Goal: Task Accomplishment & Management: Complete application form

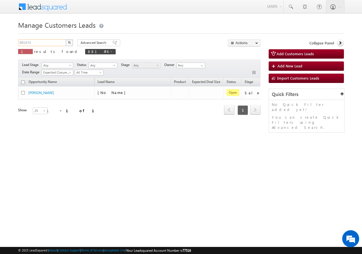
click at [41, 42] on input "881474" at bounding box center [42, 42] width 48 height 7
paste input "347"
type input "881347"
click at [72, 44] on button "button" at bounding box center [69, 42] width 7 height 7
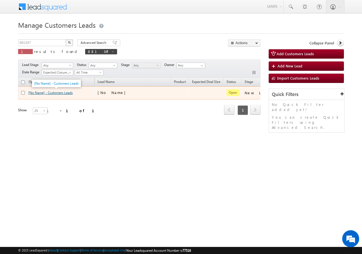
click at [54, 92] on link "[No Name] - Customers Leads" at bounding box center [50, 92] width 44 height 4
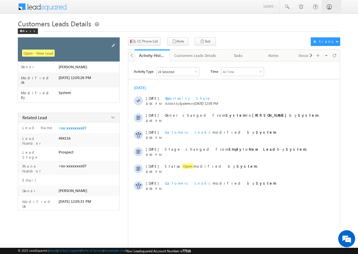
click at [114, 44] on span at bounding box center [113, 45] width 6 height 6
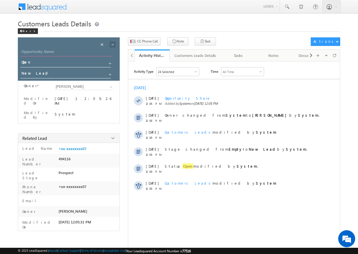
click at [41, 53] on input "Opportunity Name" at bounding box center [66, 52] width 92 height 8
type input "ADITYA"
click at [112, 43] on span at bounding box center [112, 44] width 6 height 6
click at [146, 44] on span "CC Phone Call" at bounding box center [147, 41] width 21 height 5
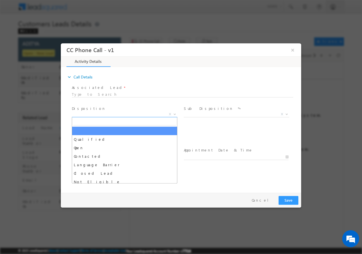
click at [98, 114] on span "X" at bounding box center [124, 114] width 105 height 6
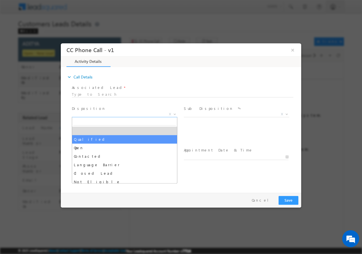
select select "Qualified"
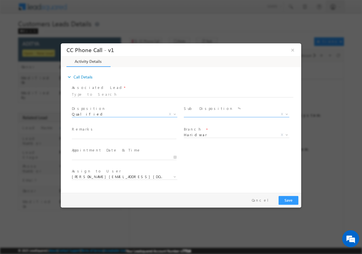
click at [196, 115] on span "X" at bounding box center [236, 114] width 105 height 6
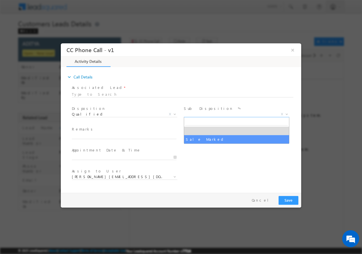
select select "Sale Marked"
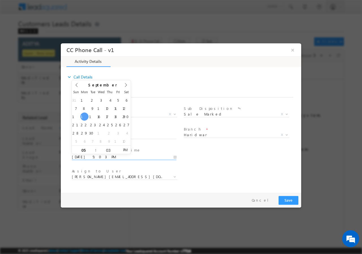
drag, startPoint x: 175, startPoint y: 156, endPoint x: 177, endPoint y: 153, distance: 3.6
click at [175, 156] on input "09/15/2025 5:03 PM" at bounding box center [124, 157] width 105 height 6
type input "09/16/2025 4:03 PM"
type input "04"
click at [94, 151] on span at bounding box center [93, 151] width 4 height 4
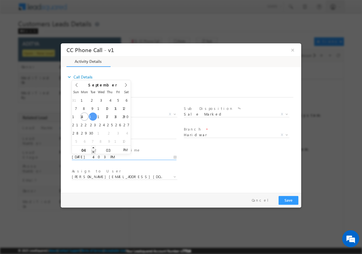
type input "09/16/2025 3:03 PM"
type input "03"
click at [94, 151] on span at bounding box center [93, 151] width 4 height 4
type input "09/16/2025 2:03 PM"
type input "02"
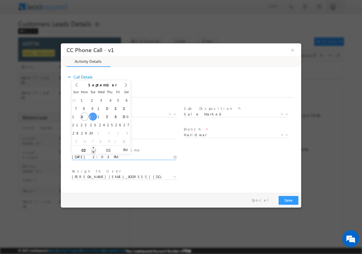
click at [94, 151] on span at bounding box center [93, 151] width 4 height 4
type input "09/16/2025 1:03 PM"
type input "01"
click at [94, 151] on span at bounding box center [93, 151] width 4 height 4
type input "09/16/2025 12:03 PM"
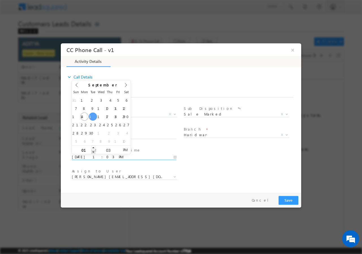
type input "12"
click at [94, 151] on span at bounding box center [93, 151] width 4 height 4
click at [106, 148] on input "03" at bounding box center [107, 150] width 23 height 4
type input "00"
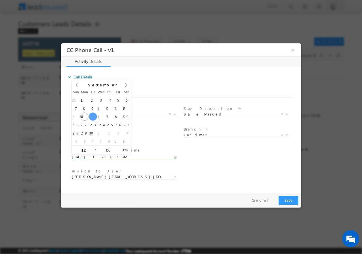
type input "09/16/2025 12:00 PM"
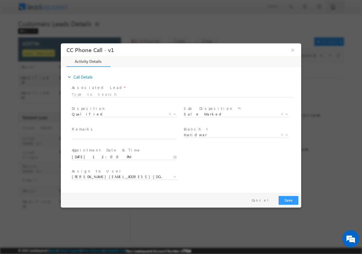
click at [217, 166] on div "User Branch * Appointment Date & Time * 09/16/2025 12:00 PM" at bounding box center [186, 156] width 230 height 21
click at [98, 137] on input "text" at bounding box center [124, 136] width 105 height 6
paste input "881347//VB_Interested//ADITYA //8279687007//FLAT PURCHASE//LOAN REQ-22L//SELF E…"
type input "881347//VB_Interested//ADITYA //8279687007//FLAT PURCHASE//LOAN REQ-22L//SELF E…"
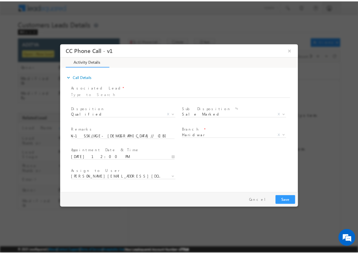
scroll to position [0, 0]
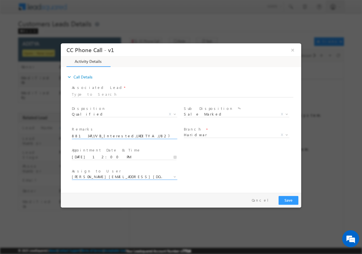
click at [126, 174] on span "abhinav.punia1@sgrlimited.in" at bounding box center [118, 176] width 92 height 5
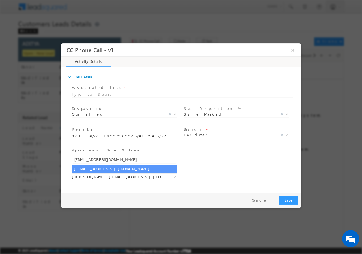
type input "amit.kumar6@sgrlimited.in"
select select "amit.kumar6@sgrlimited.in"
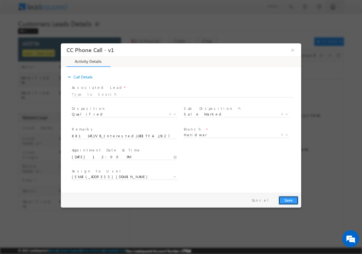
click at [287, 199] on button "Save" at bounding box center [288, 199] width 20 height 9
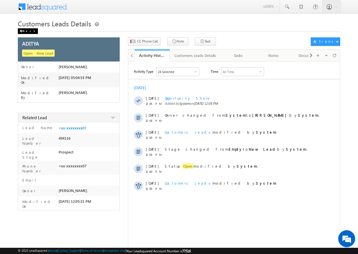
click at [23, 30] on span at bounding box center [21, 31] width 3 height 3
